Goal: Information Seeking & Learning: Learn about a topic

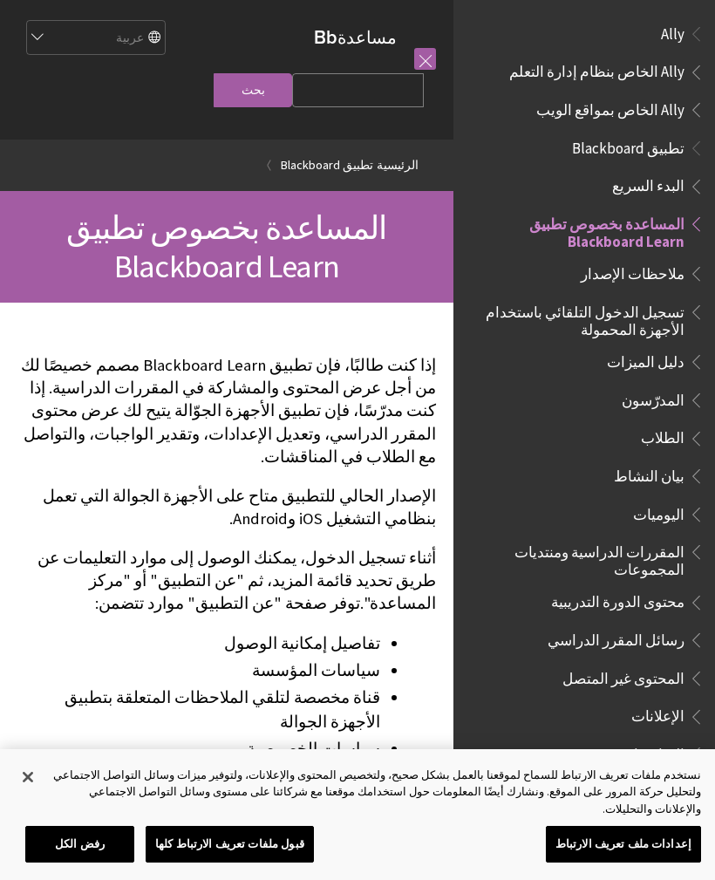
scroll to position [181, 0]
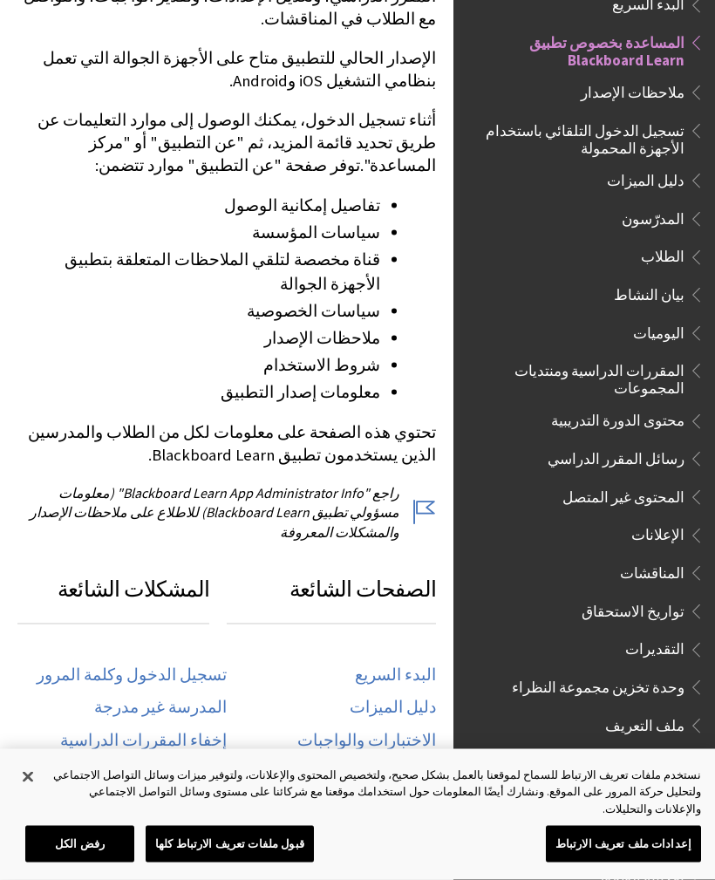
scroll to position [439, 0]
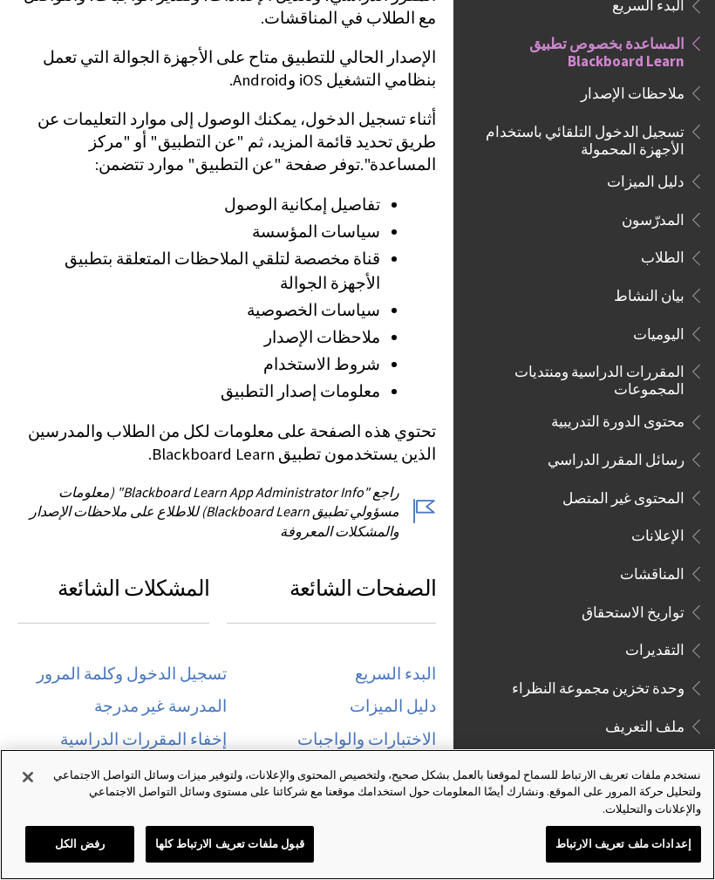
click at [277, 849] on button "قبول ملفات تعريف الارتباط كلها" at bounding box center [230, 844] width 168 height 37
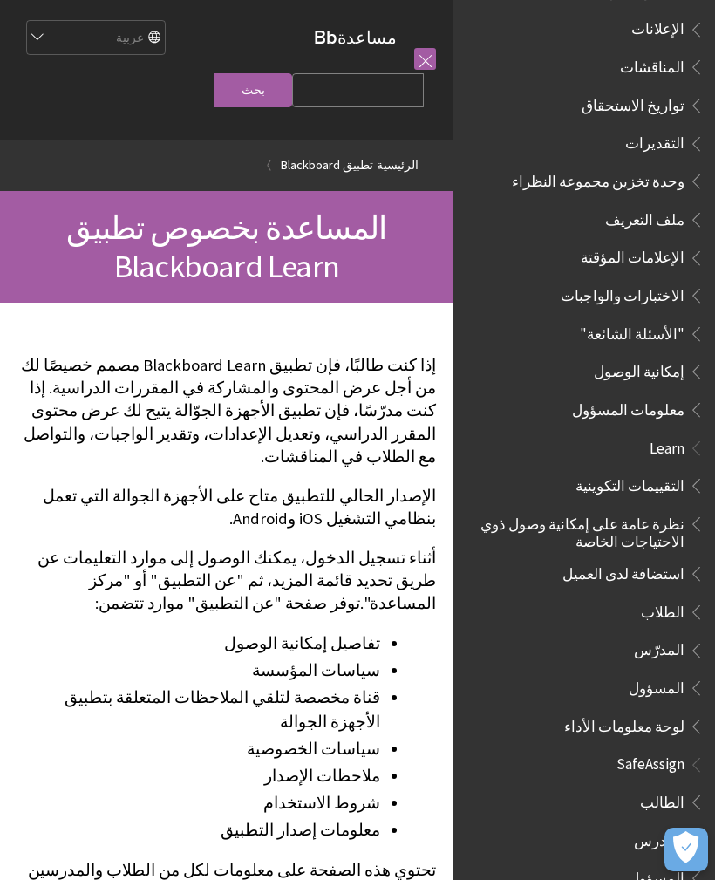
scroll to position [686, 0]
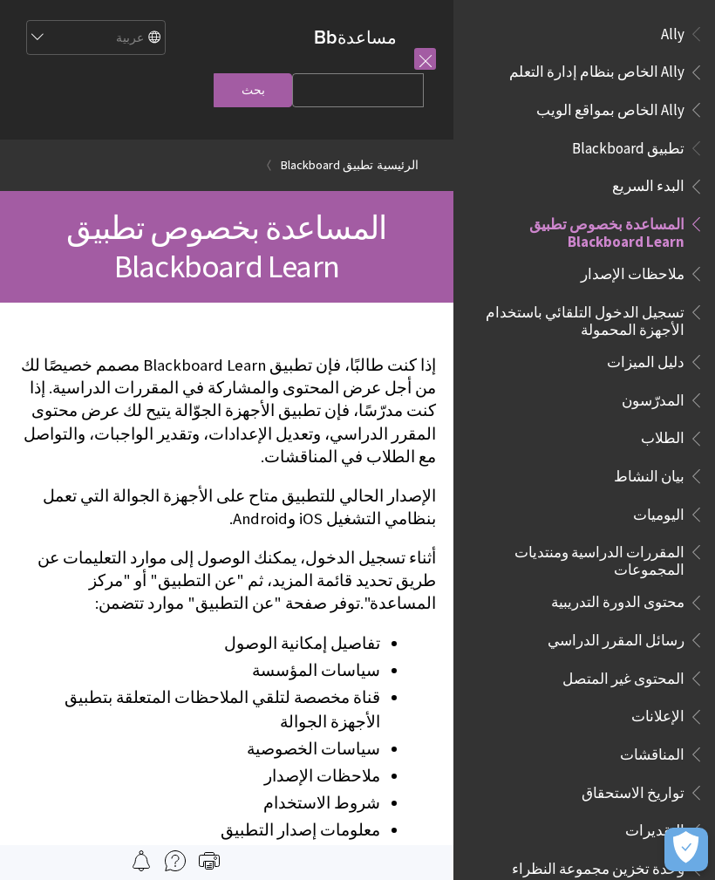
scroll to position [181, 0]
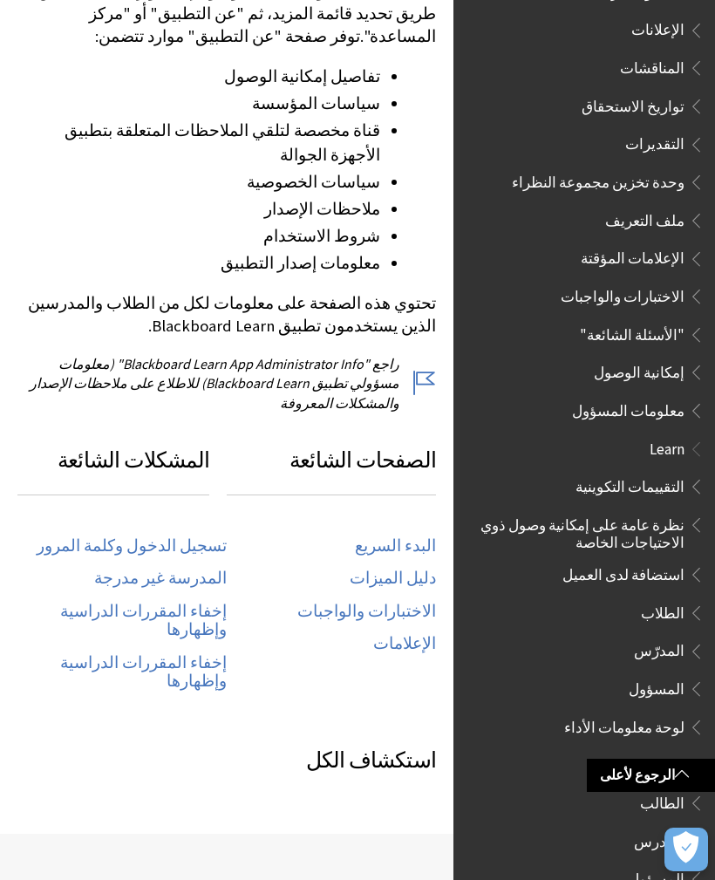
scroll to position [558, 0]
